Goal: Download file/media

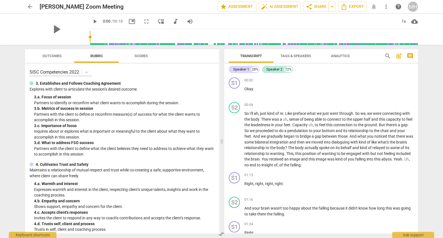
click at [28, 8] on span "arrow_back" at bounding box center [30, 6] width 7 height 7
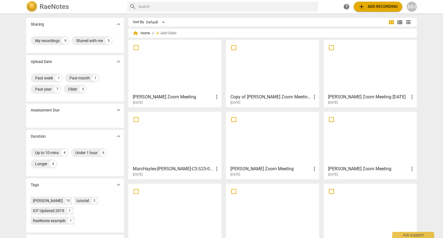
click at [262, 74] on div at bounding box center [272, 66] width 89 height 49
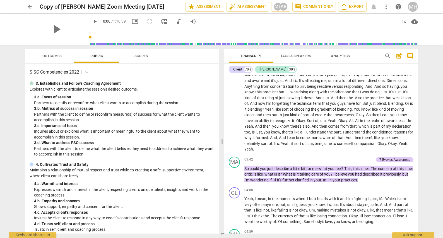
scroll to position [319, 0]
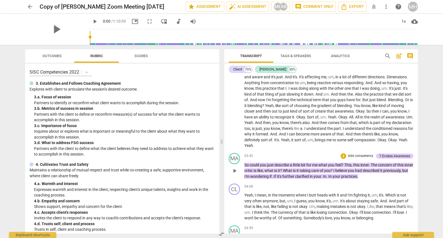
click at [380, 171] on span "described" at bounding box center [372, 171] width 18 height 4
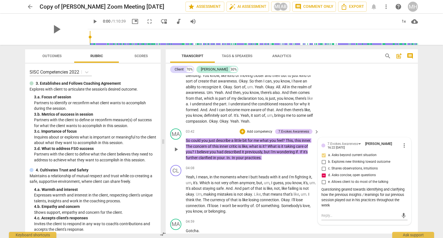
scroll to position [380, 0]
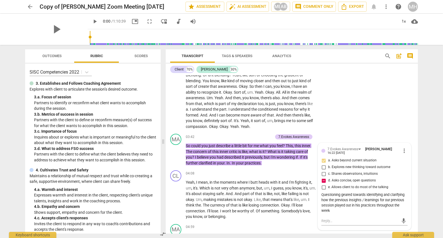
click at [378, 120] on div "CL play_arrow pause 01:15 + Add competency keyboard_arrow_right Yeah , um . [PE…" at bounding box center [292, 59] width 252 height 145
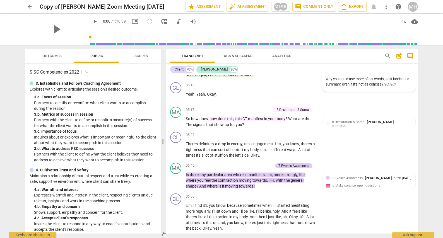
scroll to position [604, 0]
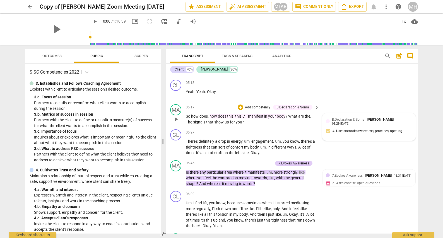
click at [369, 122] on span "[PERSON_NAME]" at bounding box center [380, 119] width 27 height 4
click at [381, 102] on div "CL play_arrow pause 05:13 + Add competency keyboard_arrow_right Yeah . Yeah . O…" at bounding box center [292, 90] width 252 height 25
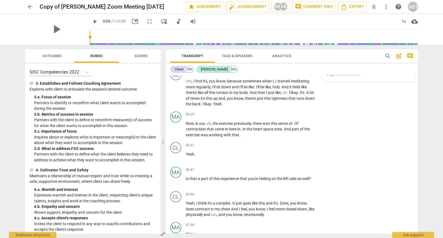
scroll to position [728, 0]
click at [54, 30] on span "play_arrow" at bounding box center [56, 29] width 15 height 15
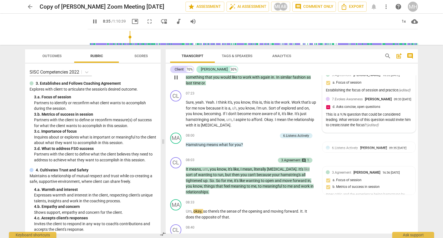
scroll to position [939, 0]
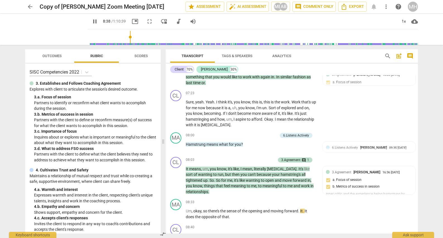
click at [92, 21] on span "pause" at bounding box center [95, 21] width 7 height 7
click at [92, 21] on span "play_arrow" at bounding box center [95, 21] width 7 height 7
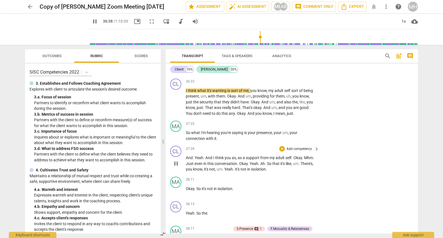
scroll to position [4122, 0]
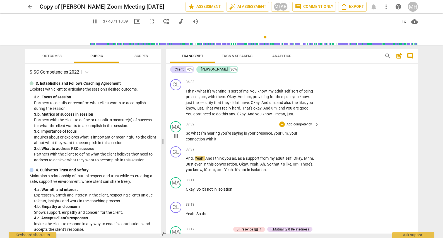
click at [175, 140] on span "pause" at bounding box center [176, 136] width 7 height 7
click at [175, 140] on span "play_arrow" at bounding box center [176, 136] width 7 height 7
click at [175, 140] on span "pause" at bounding box center [176, 136] width 7 height 7
click at [175, 140] on span "play_arrow" at bounding box center [176, 136] width 7 height 7
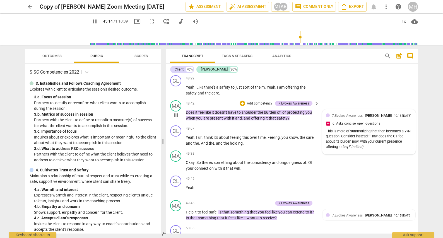
scroll to position [4863, 0]
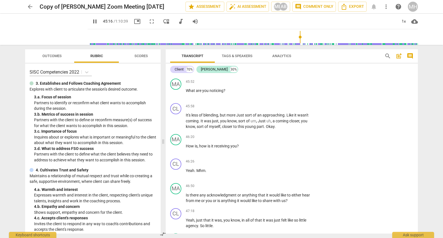
type input "2716"
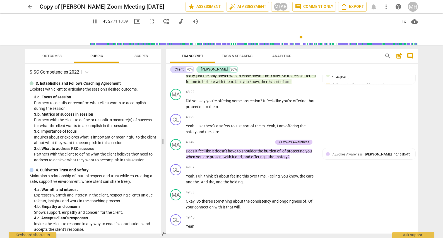
scroll to position [5074, 0]
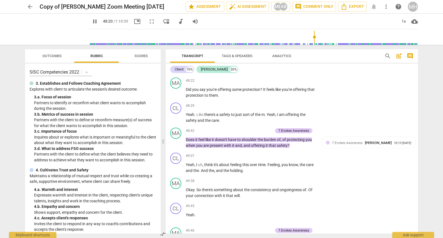
drag, startPoint x: 300, startPoint y: 36, endPoint x: 312, endPoint y: 37, distance: 12.3
click at [312, 37] on input "range" at bounding box center [254, 37] width 328 height 18
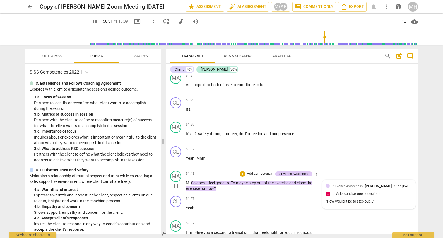
scroll to position [5488, 0]
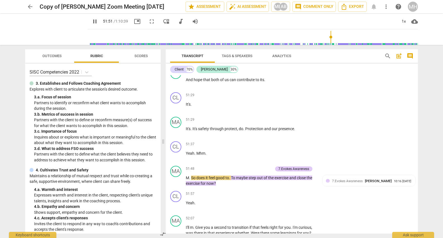
drag, startPoint x: 324, startPoint y: 37, endPoint x: 328, endPoint y: 37, distance: 4.7
click at [328, 37] on input "range" at bounding box center [254, 37] width 328 height 18
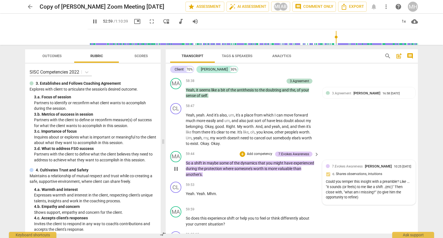
scroll to position [5680, 0]
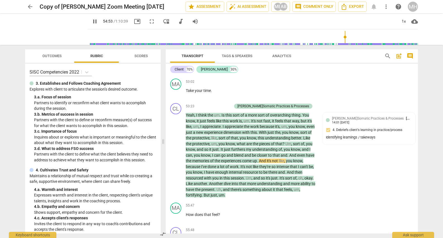
click at [92, 21] on span "pause" at bounding box center [95, 21] width 7 height 7
click at [92, 21] on span "play_arrow" at bounding box center [95, 21] width 7 height 7
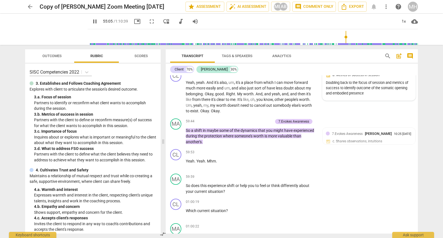
scroll to position [6075, 0]
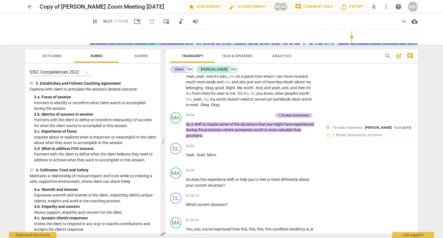
drag, startPoint x: 345, startPoint y: 37, endPoint x: 350, endPoint y: 37, distance: 5.0
click at [350, 37] on input "range" at bounding box center [254, 37] width 328 height 18
drag, startPoint x: 350, startPoint y: 37, endPoint x: 363, endPoint y: 37, distance: 13.4
click at [363, 37] on input "range" at bounding box center [254, 37] width 328 height 18
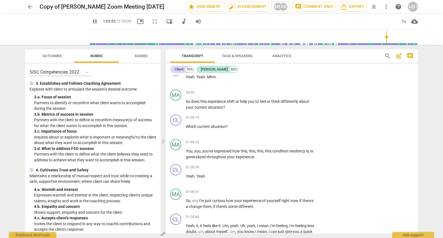
scroll to position [6521, 0]
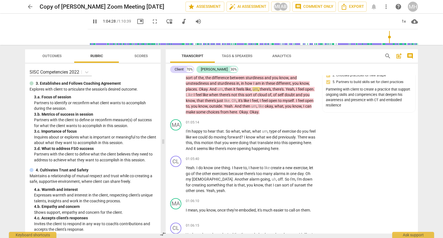
click at [92, 22] on span "pause" at bounding box center [95, 21] width 7 height 7
type input "3869"
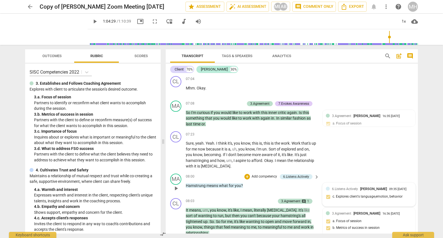
scroll to position [896, 0]
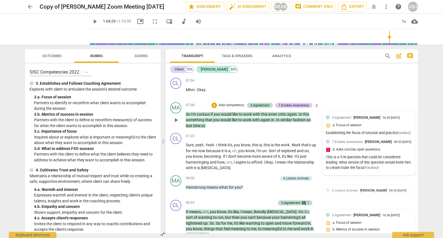
click at [364, 129] on div "3.Agreement Marc Hayles-Dunn 16:35 08-04-2025 a. Focus of session Establishing …" at bounding box center [369, 126] width 86 height 22
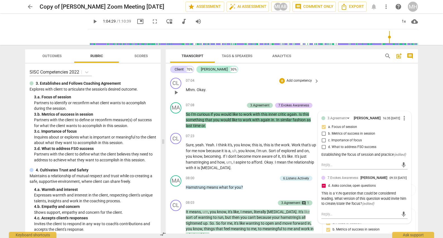
click at [370, 100] on div "CL play_arrow pause 07:04 + Add competency keyboard_arrow_right Mhm . Okay ." at bounding box center [292, 88] width 252 height 25
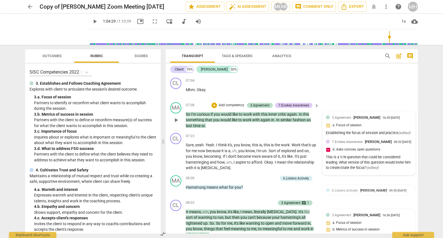
click at [376, 128] on div "3.Agreement Marc Hayles-Dunn 16:35 08-04-2025 a. Focus of session Establishing …" at bounding box center [369, 126] width 86 height 22
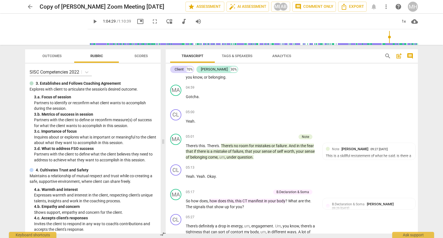
scroll to position [524, 0]
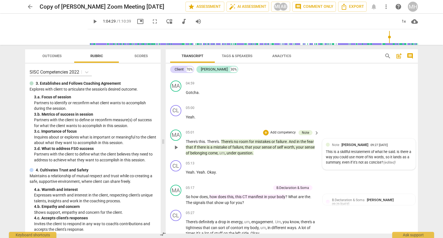
click at [337, 156] on div "This is a skillful restatement of what he said. Is there a way you could use mo…" at bounding box center [369, 158] width 86 height 16
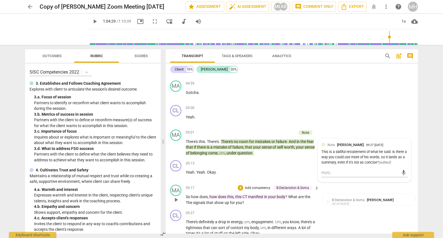
click at [324, 189] on div "MA play_arrow pause 05:17 + Add competency B.Declaration & Soma keyboard_arrow_…" at bounding box center [292, 195] width 252 height 25
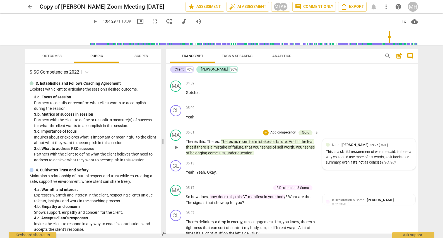
click at [337, 154] on div "Note Amy BeberVanzo 09:27 08-28-2025 This is a skillful restatement of what he …" at bounding box center [369, 154] width 86 height 24
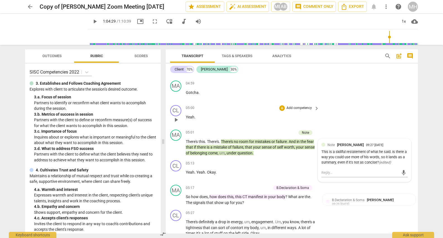
click at [343, 123] on div "CL play_arrow pause 05:00 + Add competency keyboard_arrow_right Yeah ." at bounding box center [292, 115] width 252 height 25
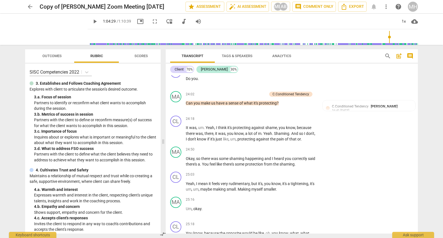
scroll to position [2911, 0]
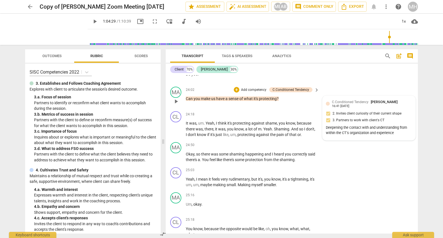
click at [363, 108] on div "C.Conditioned Tendency Marc Hayles-Dunn 16:41 08-07-2025" at bounding box center [372, 103] width 80 height 9
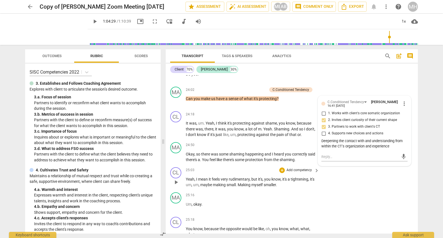
click at [374, 190] on div "CL play_arrow pause 25:03 + Add competency keyboard_arrow_right Yeah , I mean i…" at bounding box center [292, 177] width 252 height 25
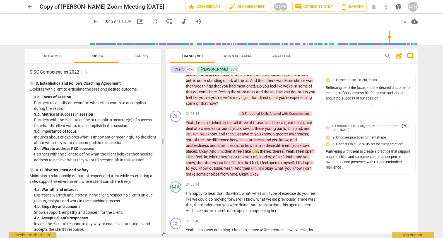
scroll to position [6459, 0]
click at [345, 6] on icon "Export" at bounding box center [344, 6] width 7 height 7
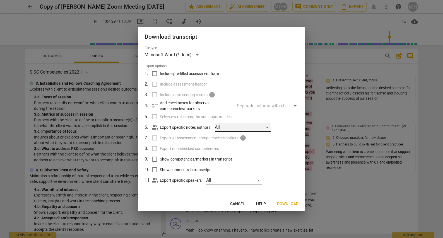
click at [269, 127] on div "All" at bounding box center [243, 127] width 56 height 9
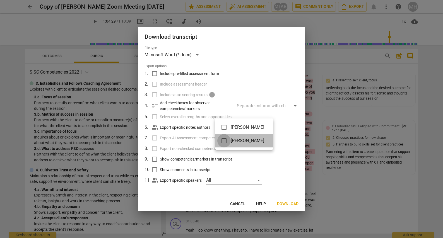
click at [225, 141] on input "checkbox" at bounding box center [223, 140] width 13 height 13
checkbox input "true"
click at [282, 204] on div at bounding box center [221, 119] width 443 height 238
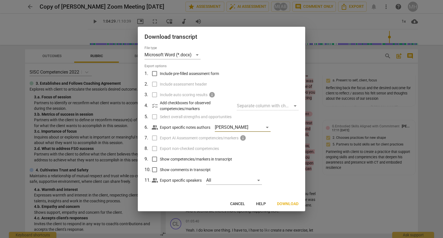
click at [282, 204] on span "Download" at bounding box center [287, 204] width 21 height 6
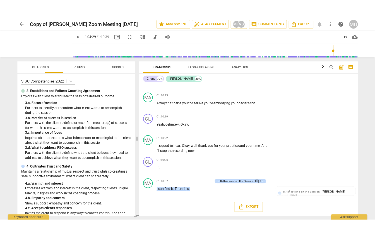
scroll to position [6479, 0]
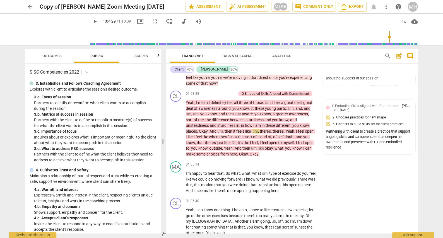
click at [53, 57] on span "Outcomes" at bounding box center [51, 56] width 19 height 4
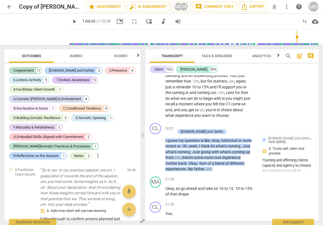
scroll to position [2939, 0]
click at [290, 183] on div "4.Trust and Safety Marc Hayles-Dunn 16:01 08-07-2025 d. Trusts self, client and…" at bounding box center [287, 160] width 51 height 50
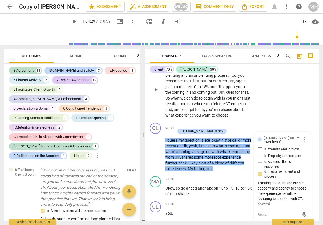
click at [285, 121] on div "MA play_arrow pause 19:50 + Add competency keyboard_arrow_right Because we did …" at bounding box center [231, 85] width 173 height 71
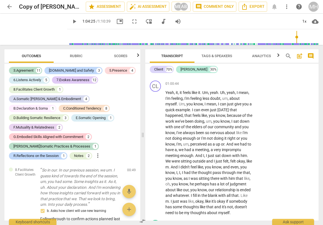
scroll to position [7742, 0]
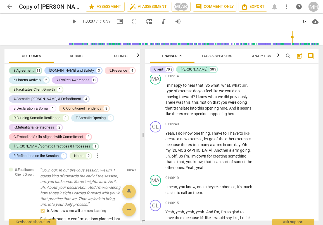
drag, startPoint x: 296, startPoint y: 37, endPoint x: 291, endPoint y: 37, distance: 5.3
click at [291, 37] on input "range" at bounding box center [193, 37] width 249 height 18
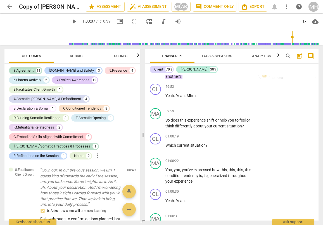
scroll to position [7193, 0]
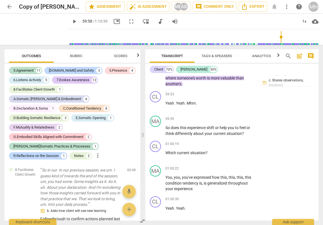
drag, startPoint x: 291, startPoint y: 37, endPoint x: 279, endPoint y: 39, distance: 11.5
click at [279, 39] on input "range" at bounding box center [193, 37] width 249 height 18
click at [71, 23] on span "play_arrow" at bounding box center [74, 21] width 7 height 7
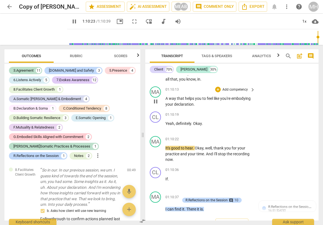
scroll to position [8372, 0]
click at [71, 21] on span "pause" at bounding box center [74, 21] width 7 height 7
click at [75, 56] on span "Rubric" at bounding box center [76, 56] width 13 height 4
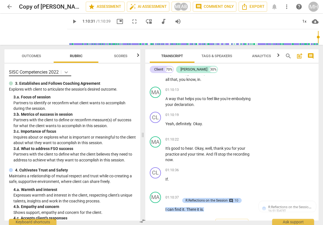
click at [67, 72] on icon at bounding box center [66, 72] width 6 height 6
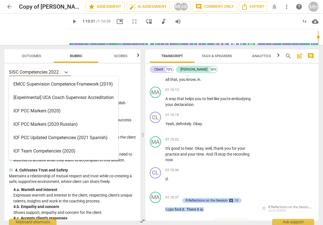
click at [43, 109] on div "ICF PCC Markers (2020)" at bounding box center [63, 110] width 109 height 13
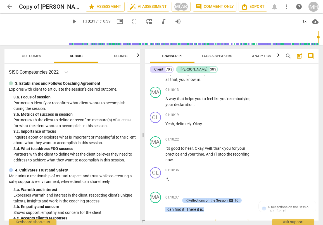
type input "4231"
